Goal: Task Accomplishment & Management: Use online tool/utility

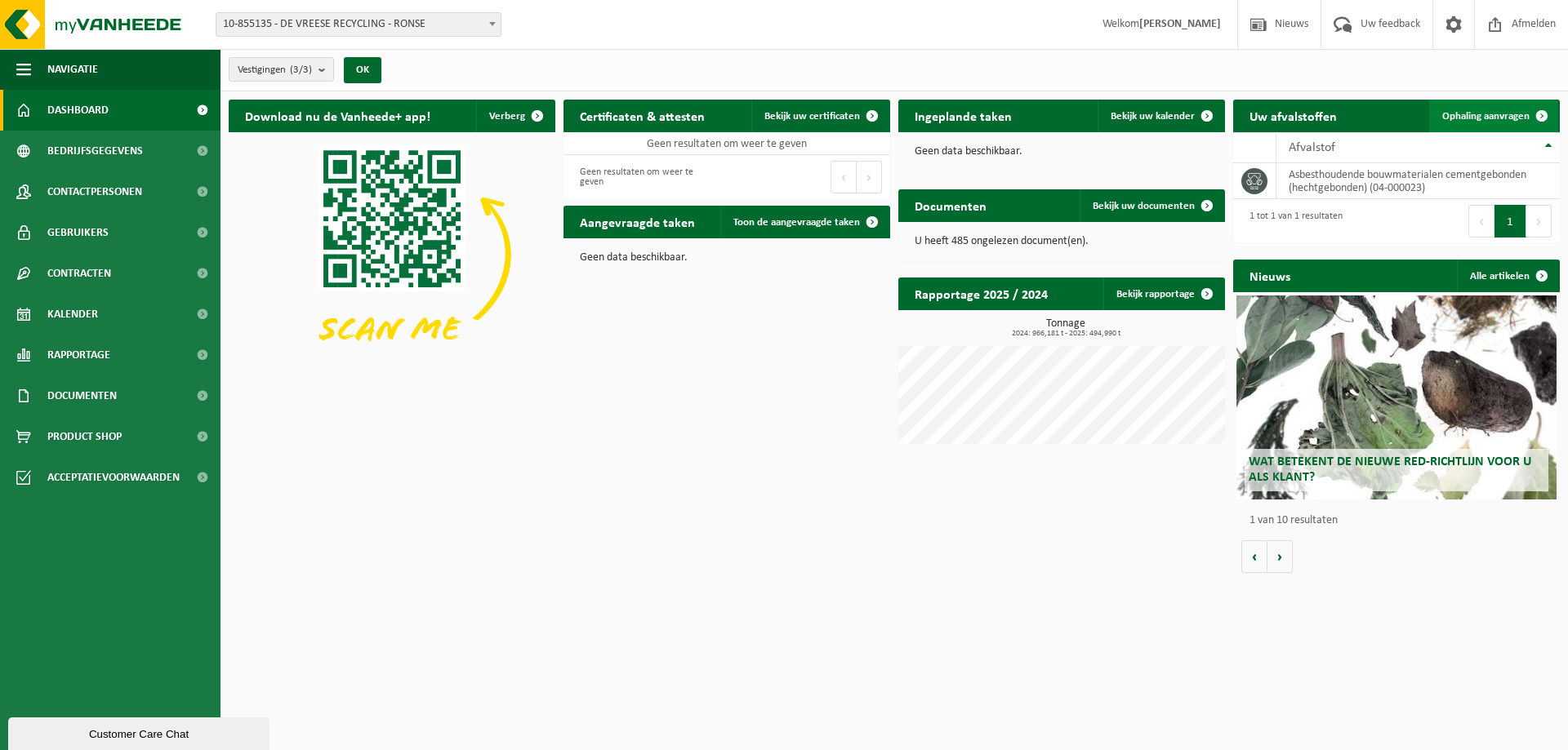
click at [1495, 119] on span "Ophaling aanvragen" at bounding box center [1486, 116] width 87 height 11
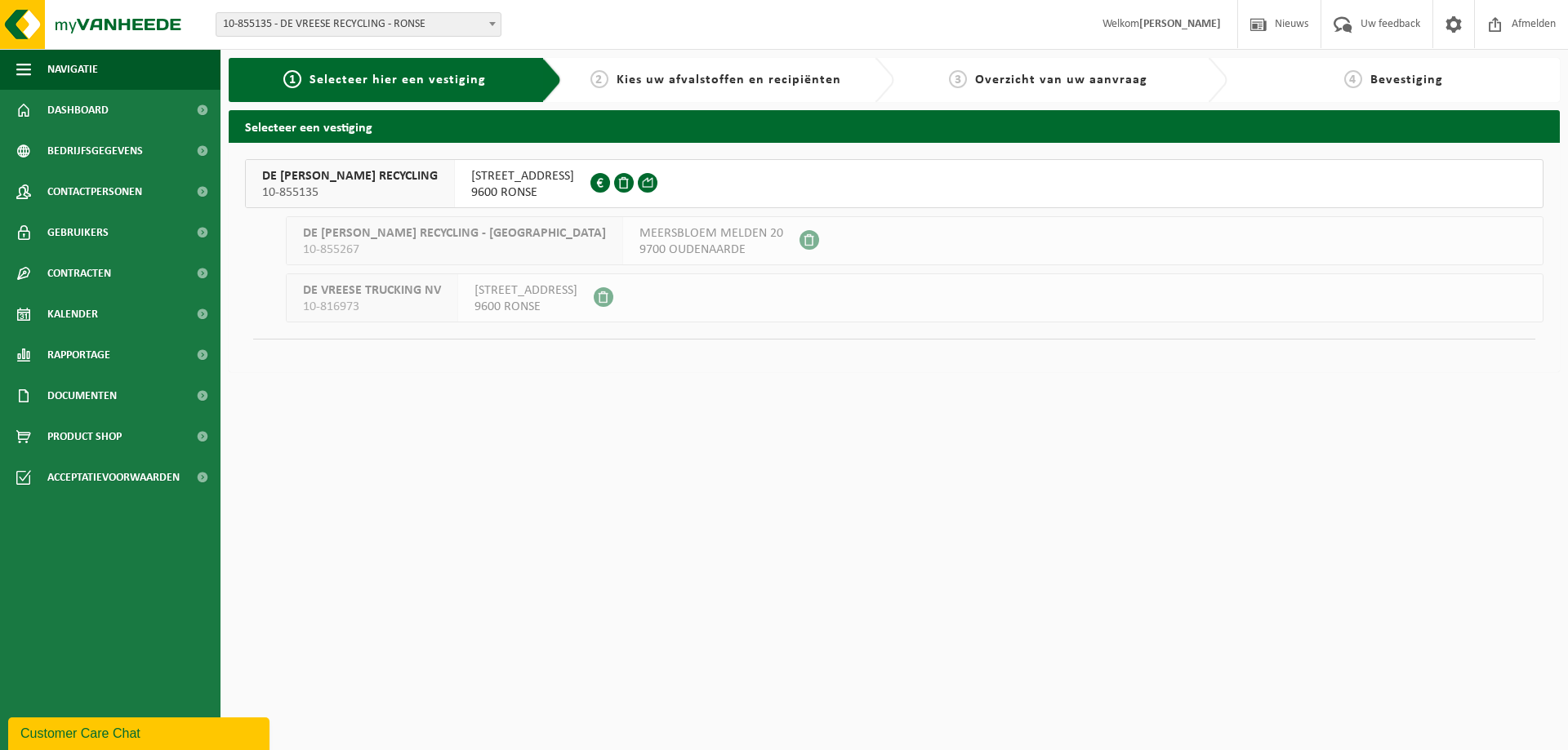
click at [504, 178] on span "[STREET_ADDRESS]" at bounding box center [522, 176] width 103 height 17
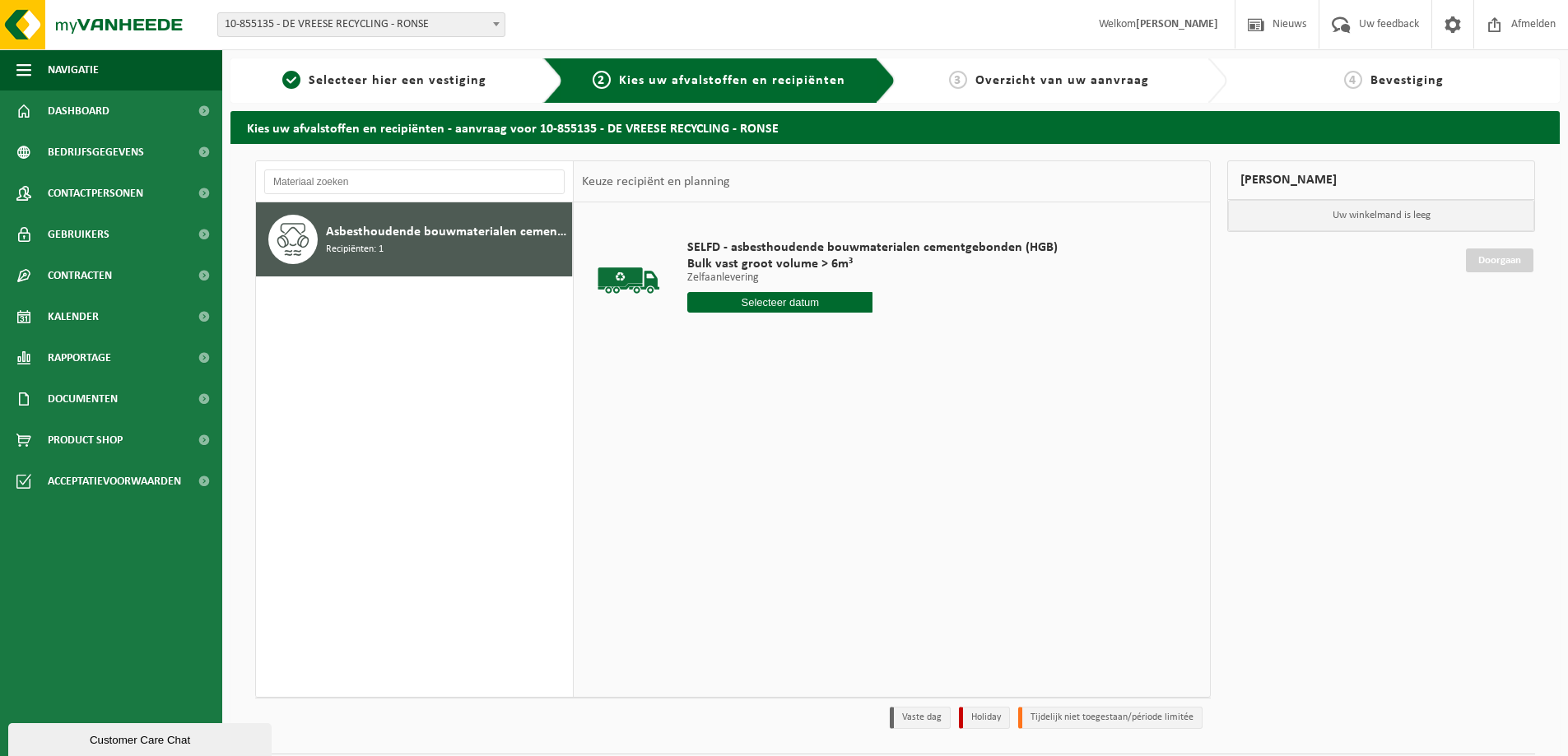
click at [806, 296] on input "text" at bounding box center [779, 302] width 185 height 21
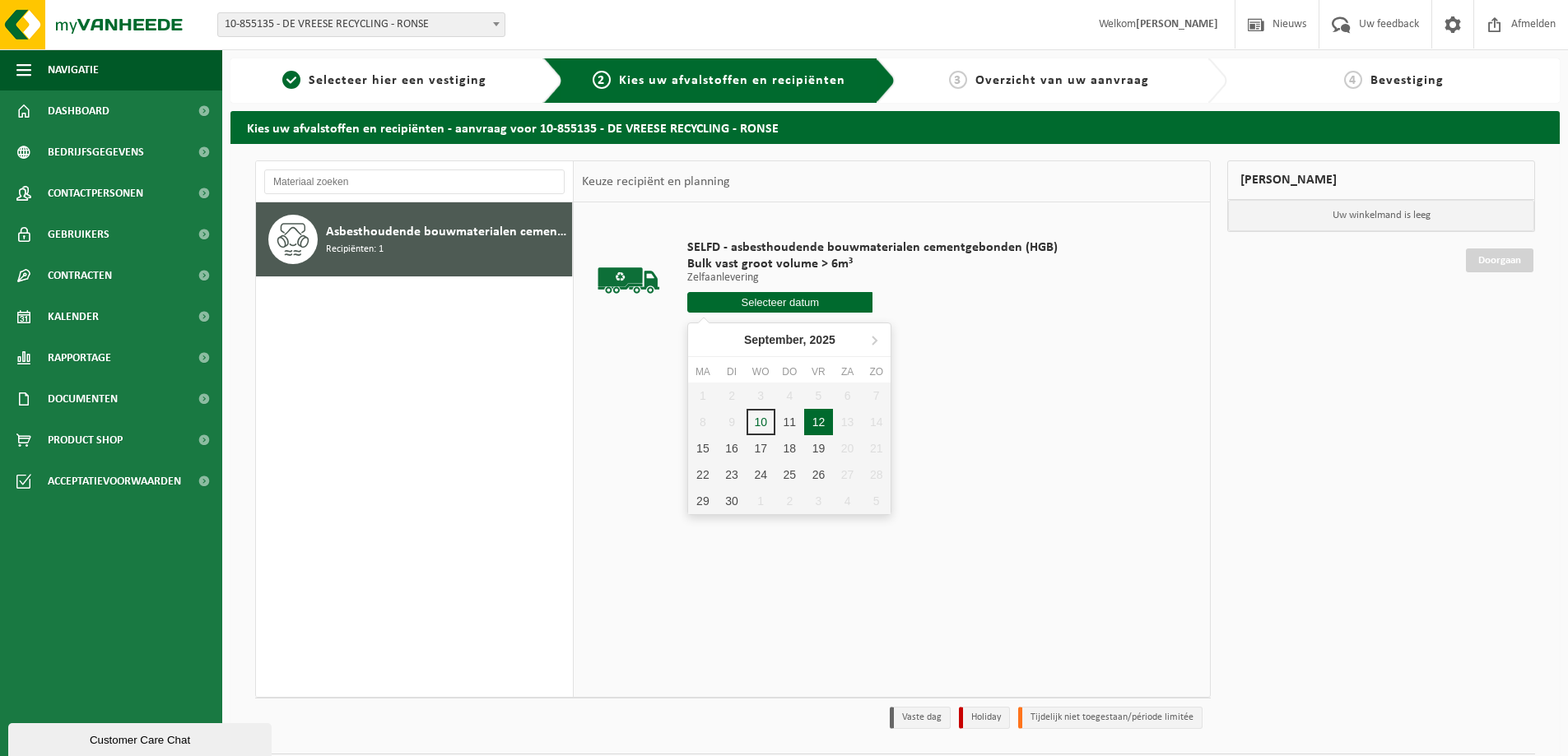
click at [826, 421] on div "12" at bounding box center [819, 422] width 29 height 27
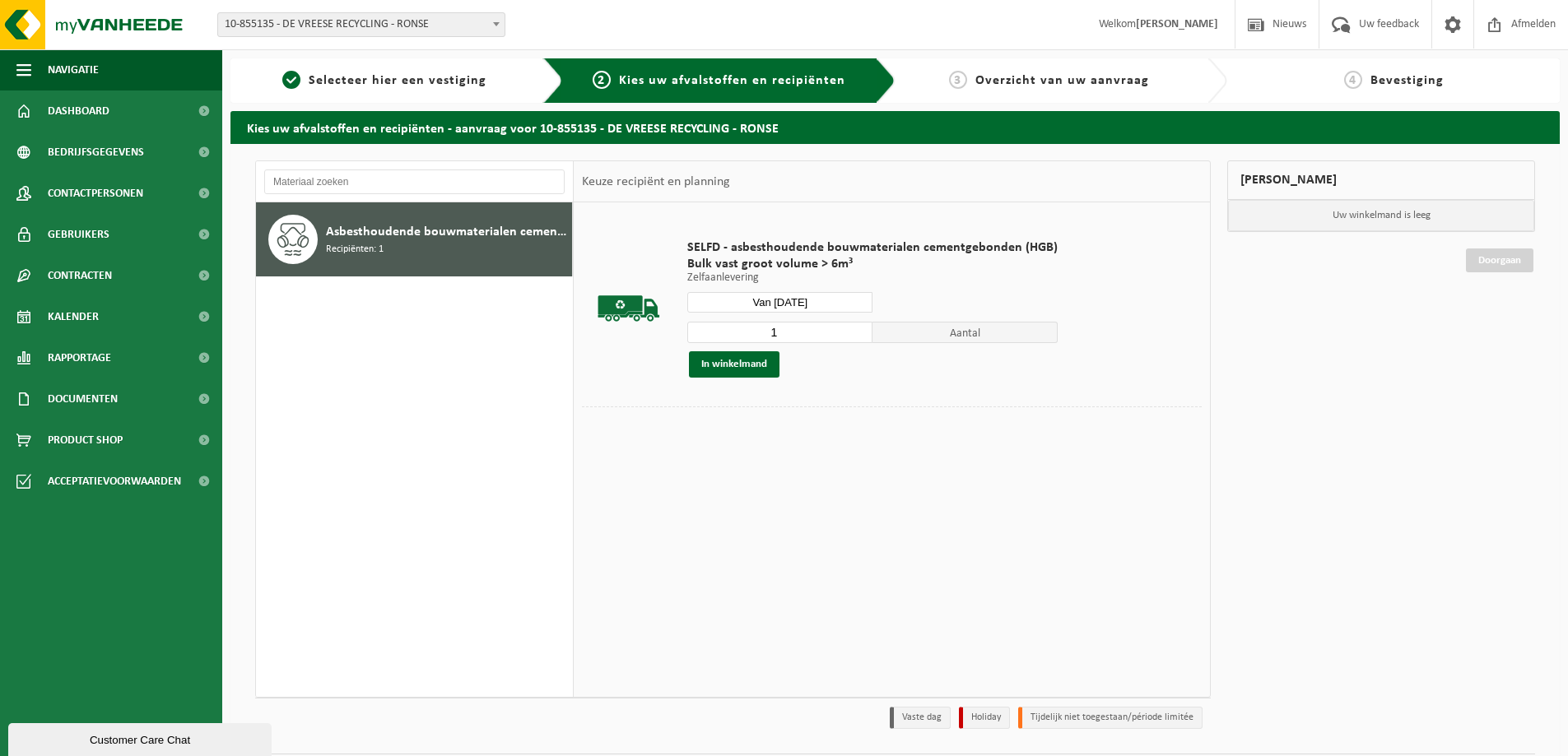
click at [810, 301] on input "Van 2025-09-12" at bounding box center [779, 302] width 185 height 21
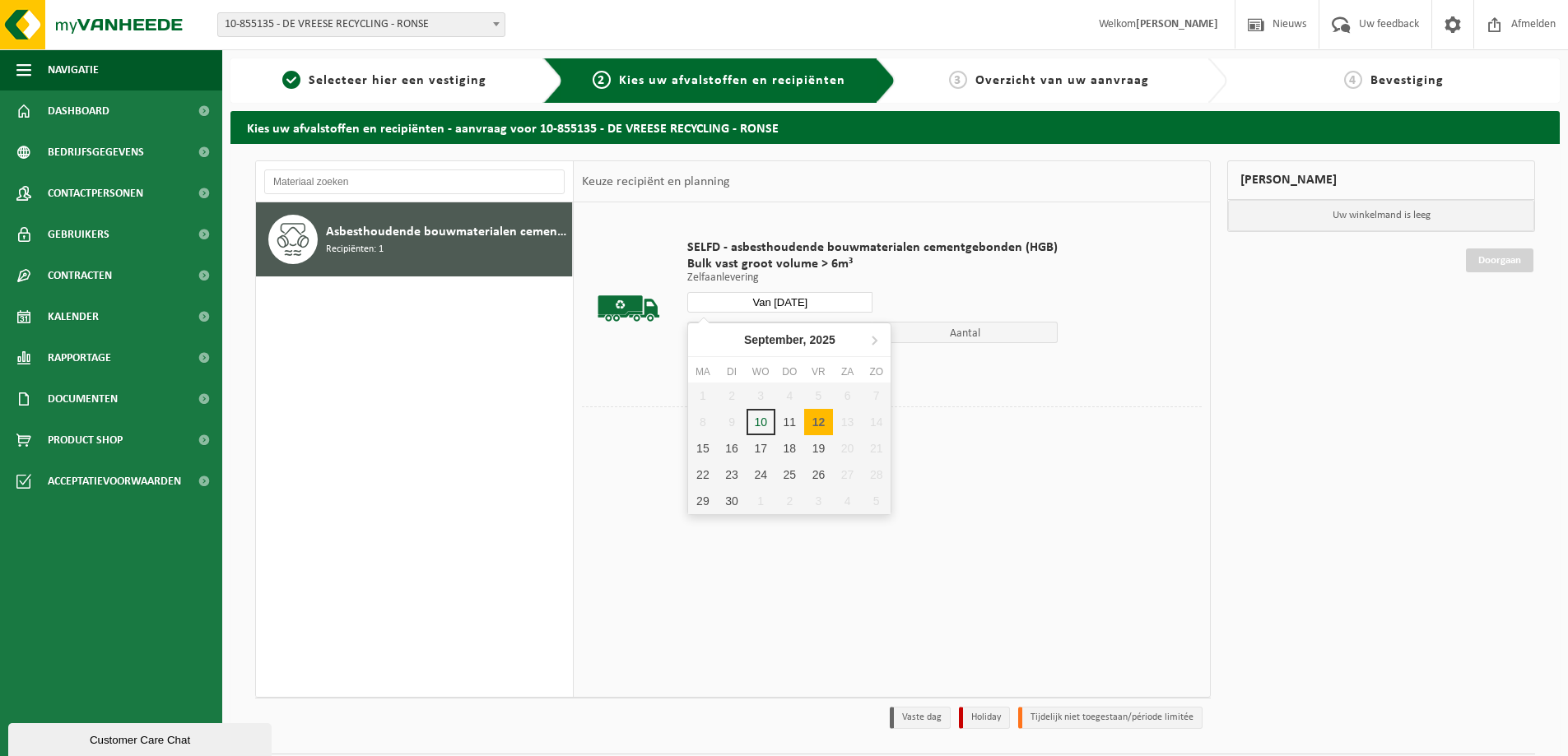
click at [801, 424] on div "11" at bounding box center [789, 422] width 29 height 27
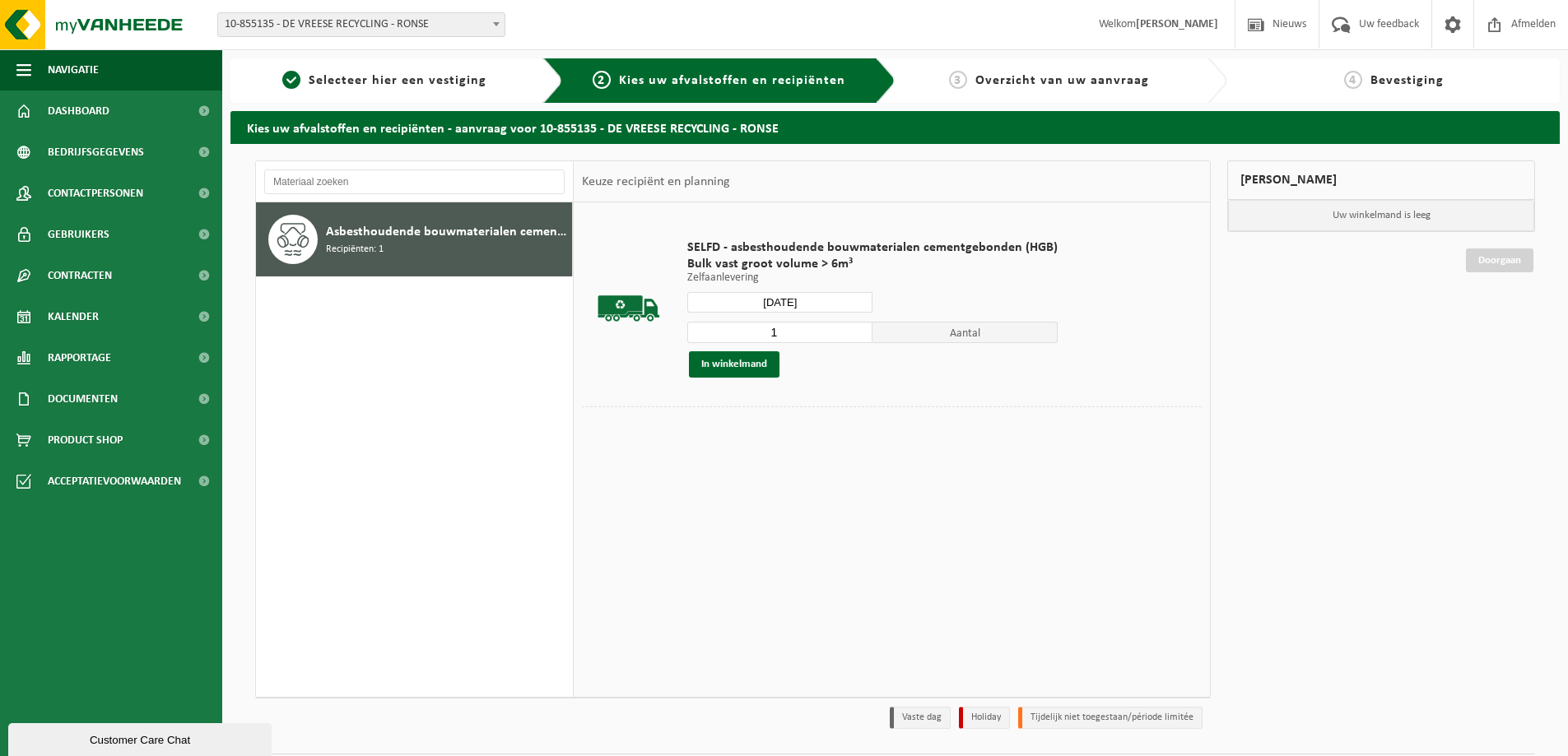
type input "Van 2025-09-11"
click at [810, 328] on input "1" at bounding box center [779, 333] width 185 height 22
click at [857, 327] on input "2" at bounding box center [779, 333] width 185 height 22
click at [857, 327] on input "3" at bounding box center [779, 333] width 185 height 22
type input "4"
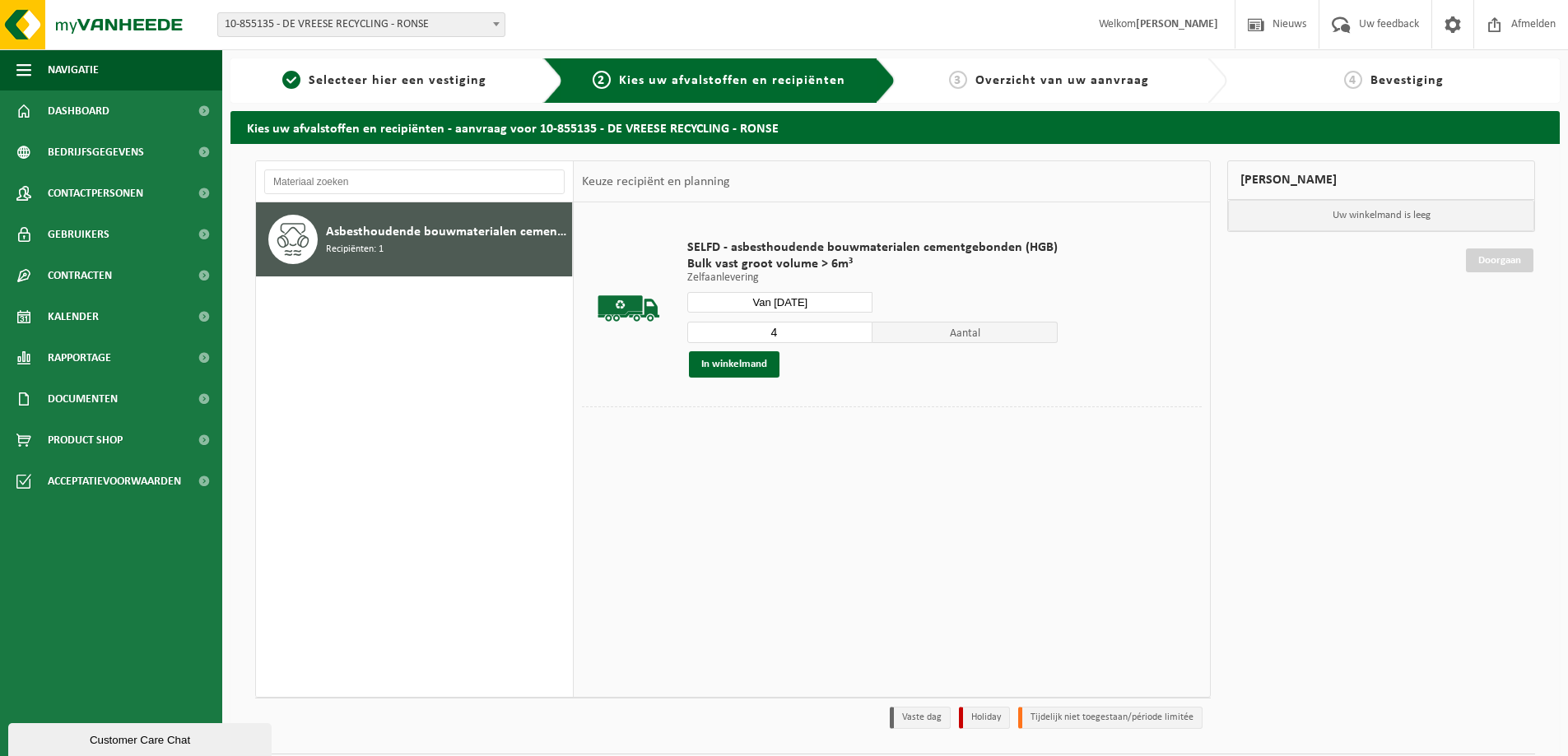
click at [857, 327] on input "4" at bounding box center [779, 333] width 185 height 22
click at [755, 361] on button "In winkelmand" at bounding box center [735, 365] width 91 height 27
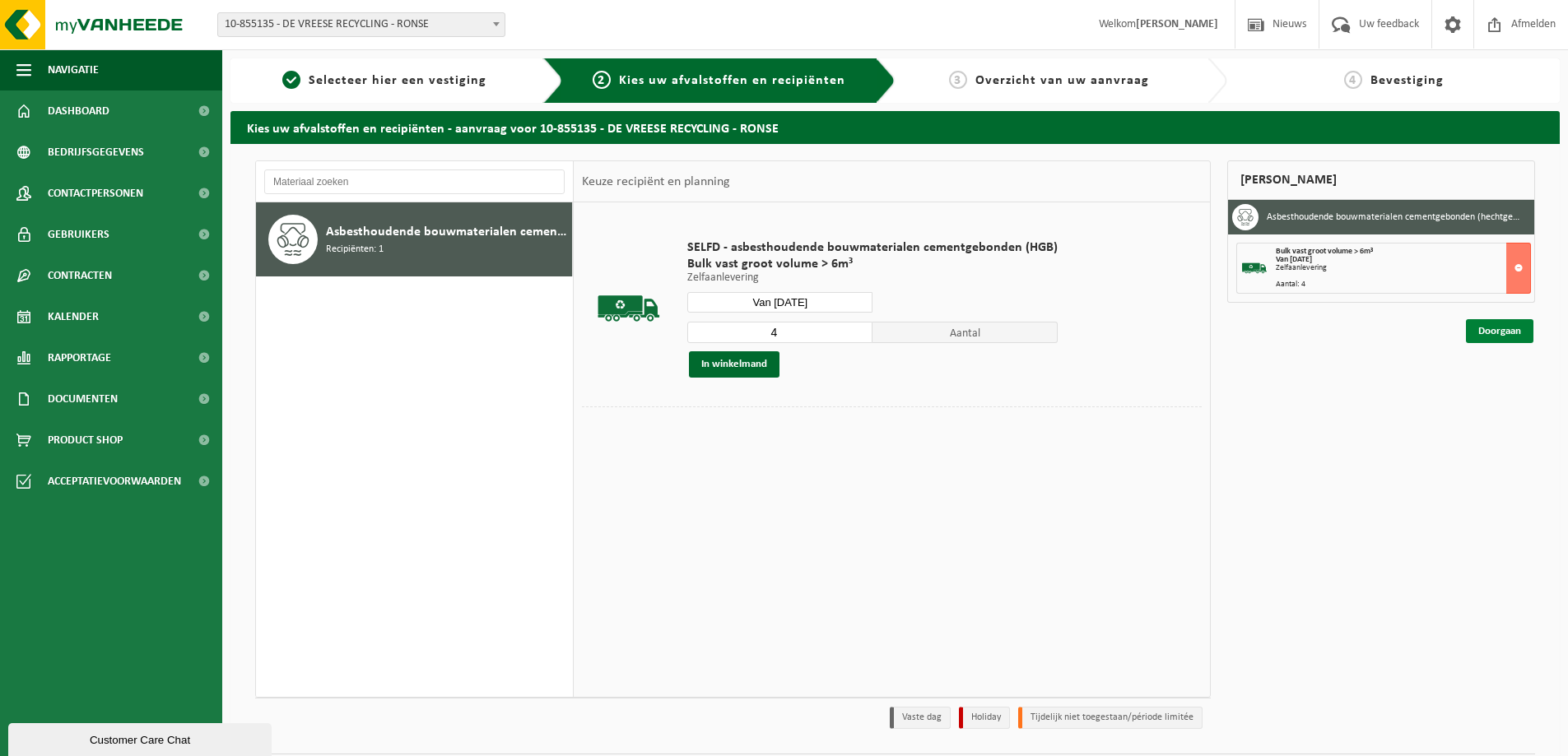
click at [1467, 321] on link "Doorgaan" at bounding box center [1500, 331] width 67 height 24
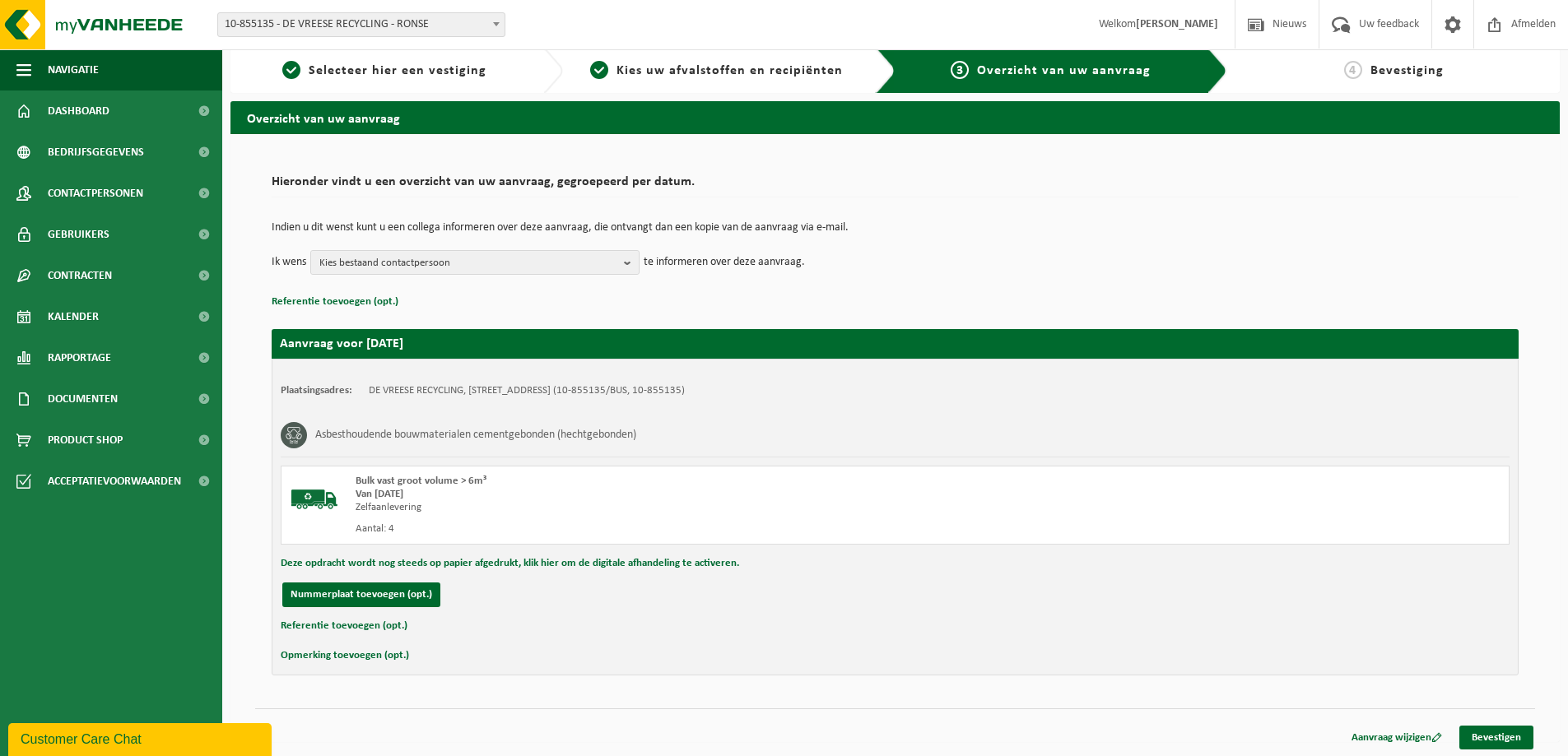
scroll to position [12, 0]
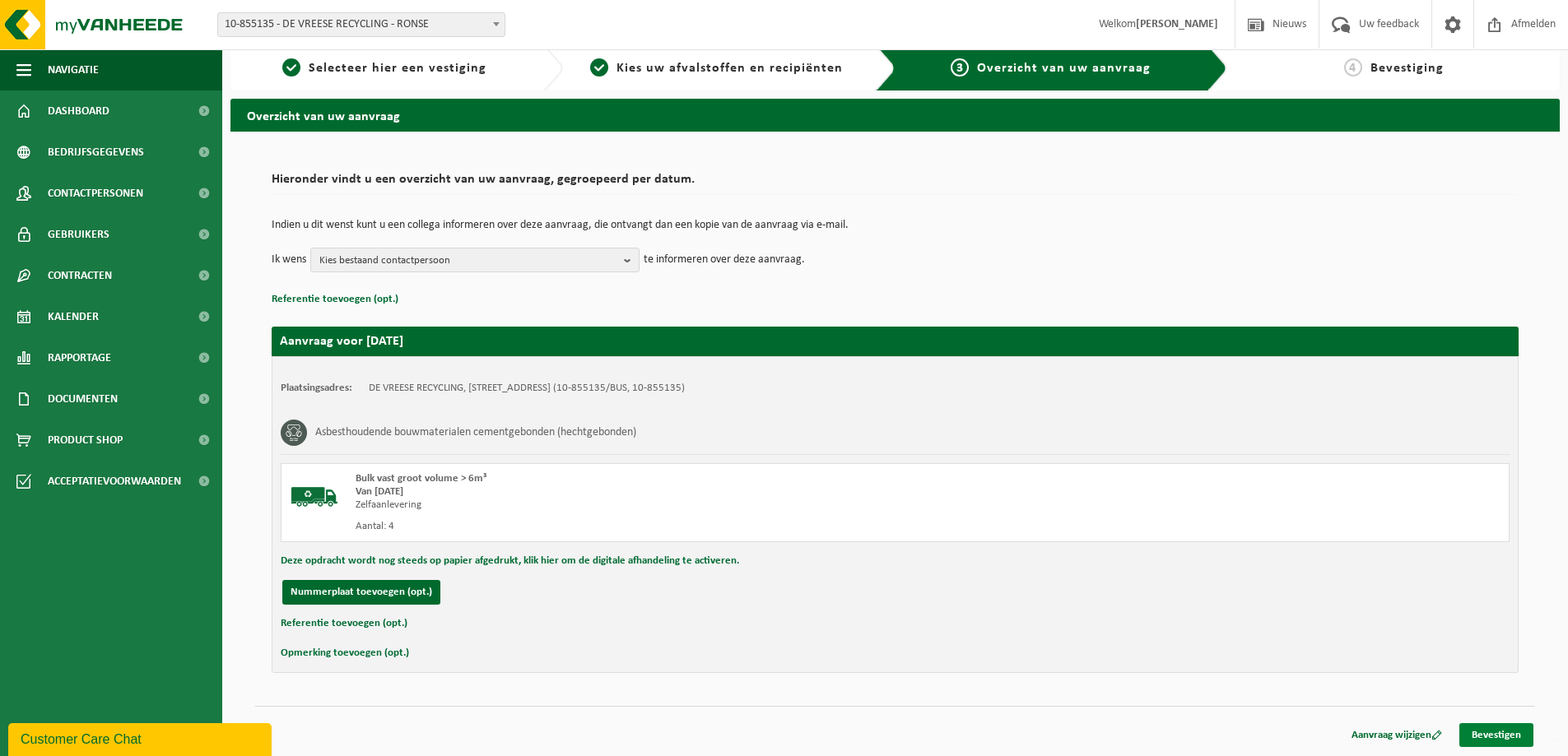
click at [1494, 733] on link "Bevestigen" at bounding box center [1496, 735] width 74 height 24
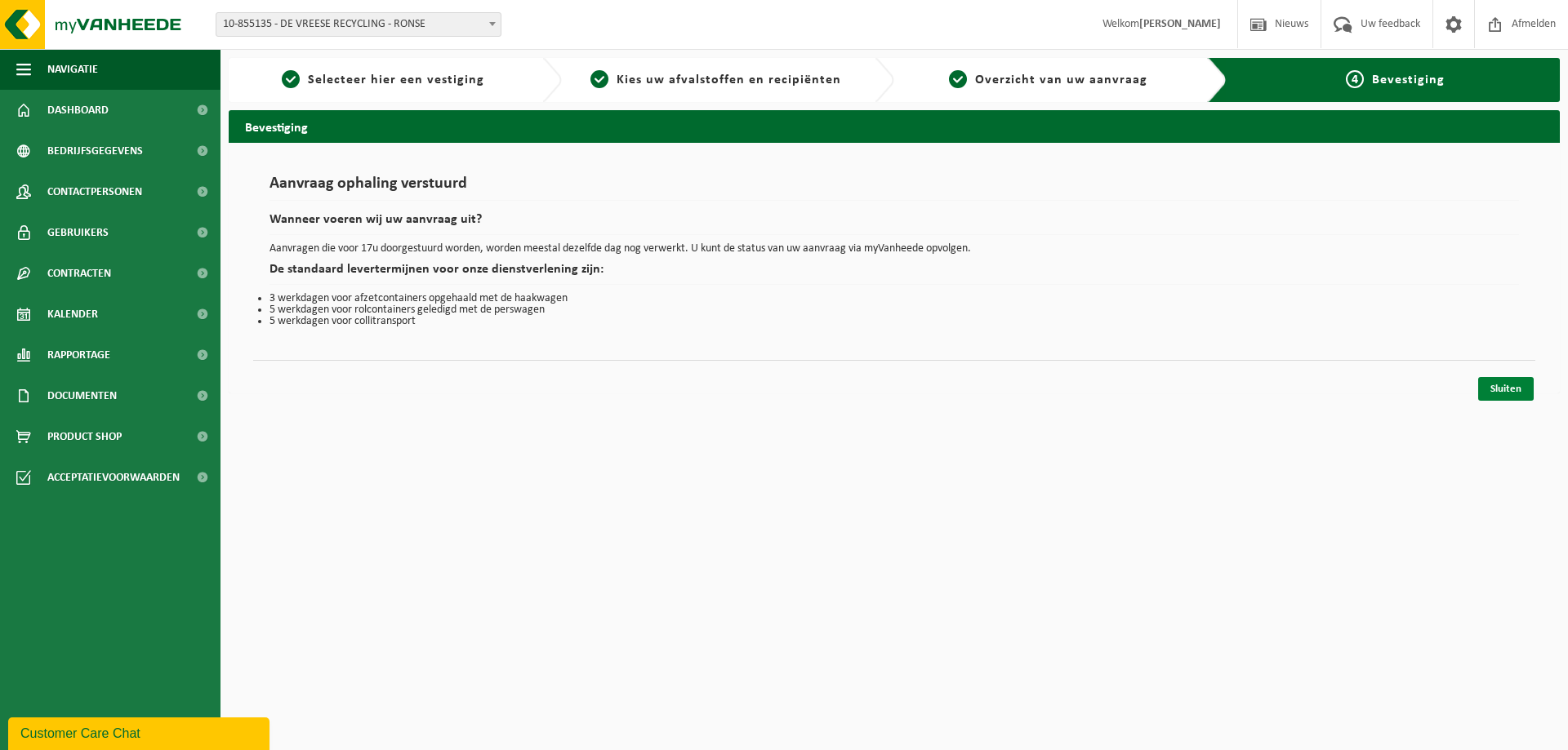
click at [1501, 392] on link "Sluiten" at bounding box center [1505, 389] width 56 height 24
